Goal: Transaction & Acquisition: Purchase product/service

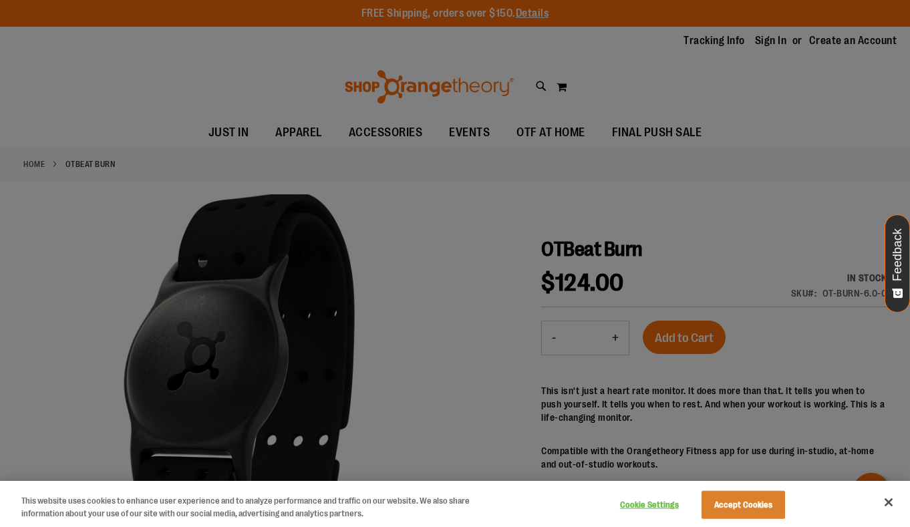
click at [887, 505] on button "Close" at bounding box center [888, 502] width 29 height 29
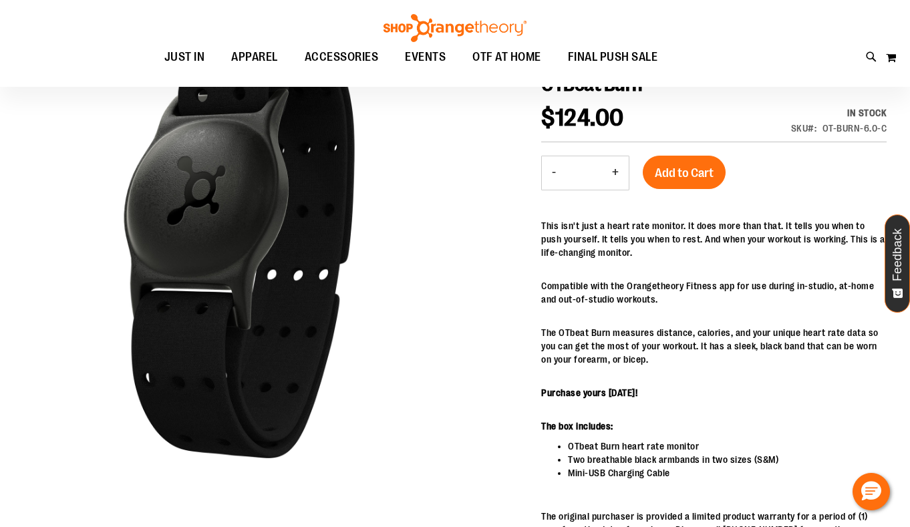
scroll to position [180, 0]
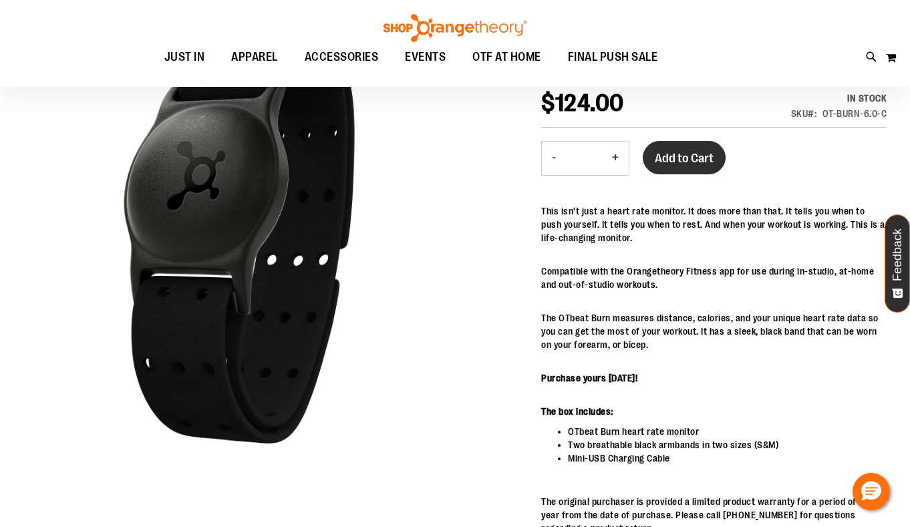
click at [698, 160] on span "Add to Cart" at bounding box center [684, 158] width 59 height 15
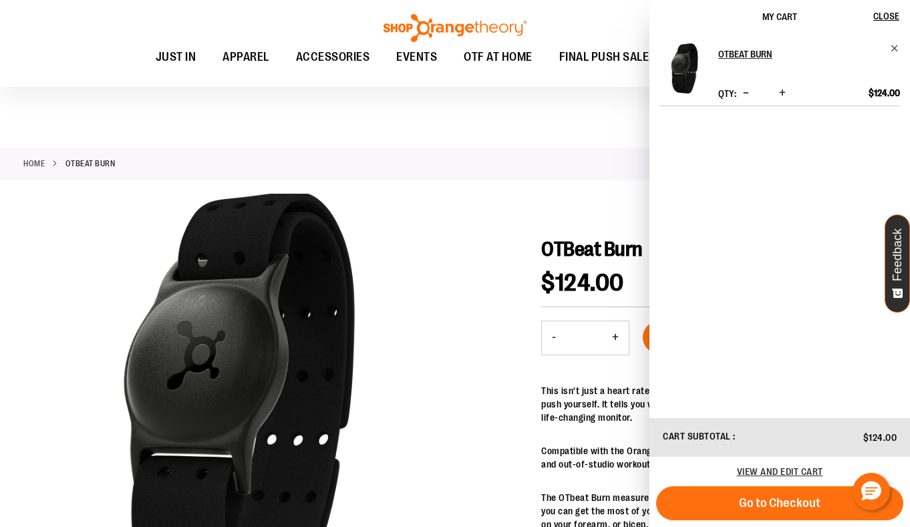
scroll to position [0, 0]
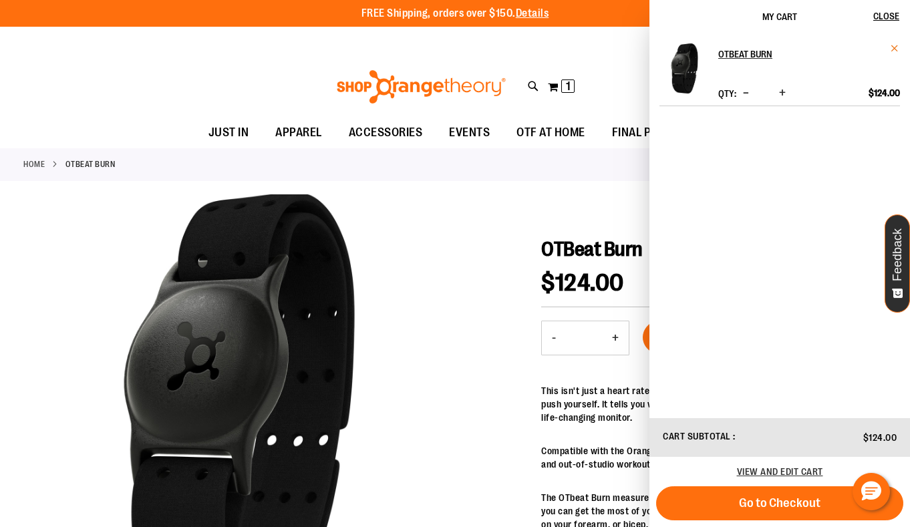
click at [896, 51] on span "Remove item" at bounding box center [895, 48] width 10 height 10
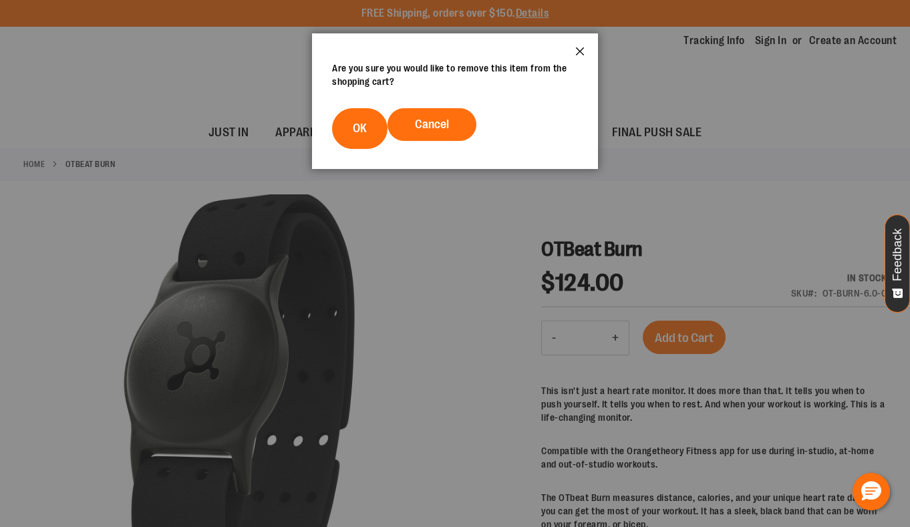
click at [576, 50] on button "Close" at bounding box center [580, 55] width 36 height 44
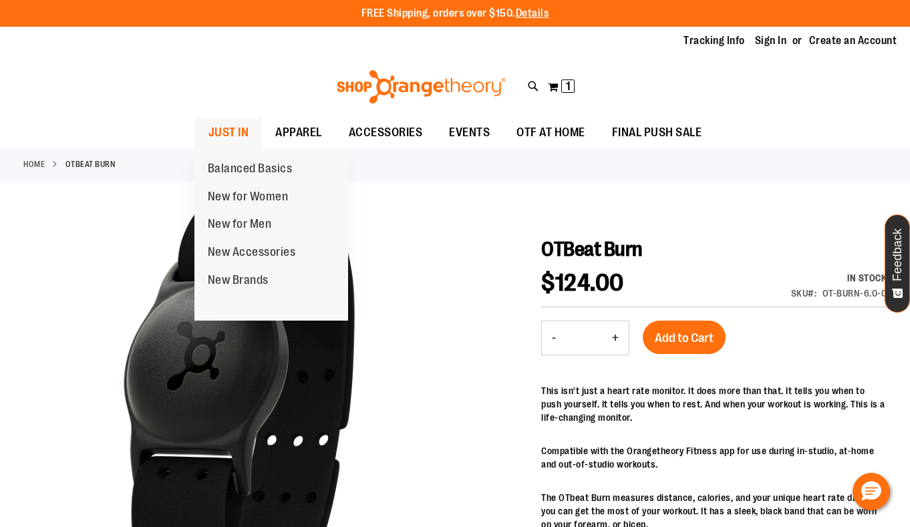
click at [224, 134] on span "JUST IN" at bounding box center [229, 133] width 41 height 30
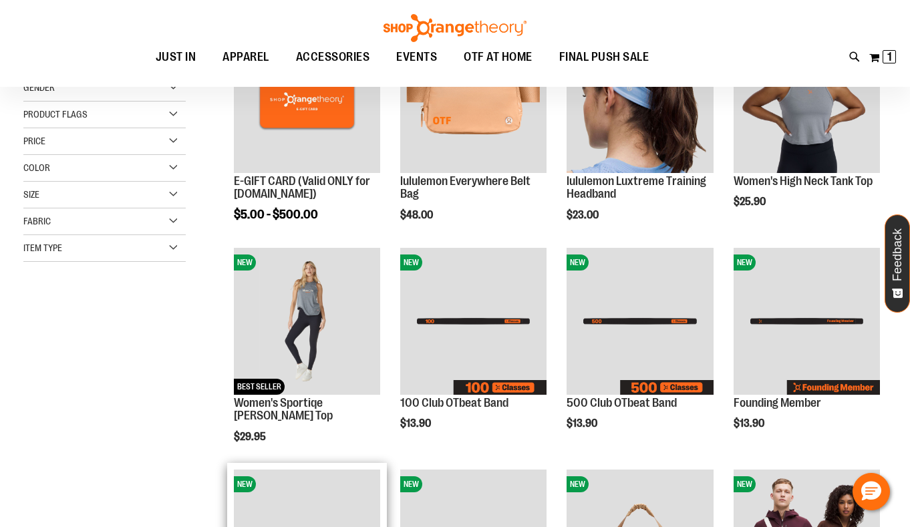
scroll to position [107, 1]
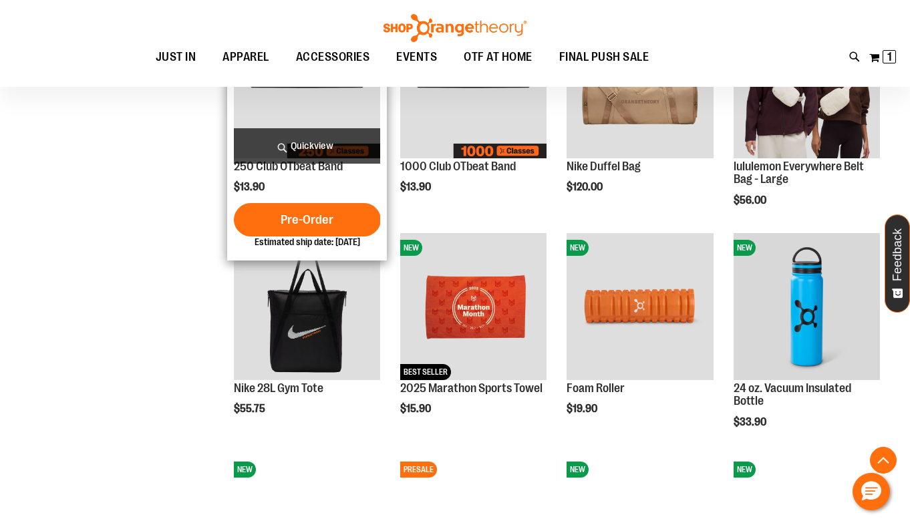
scroll to position [559, 1]
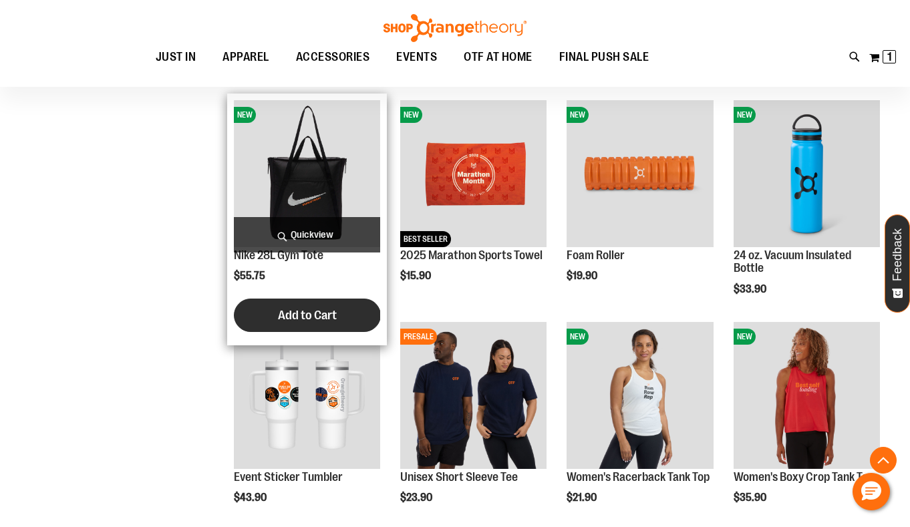
scroll to position [839, 0]
